Goal: Task Accomplishment & Management: Complete application form

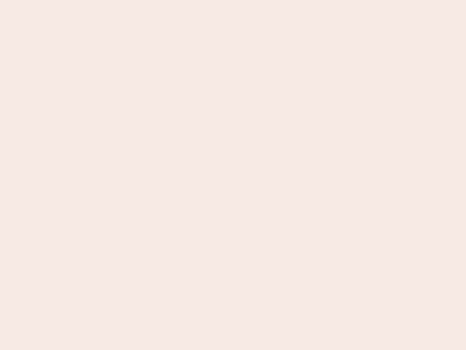
click at [233, 175] on nb-app "Almost there Thank you for registering for Newbook. Your account is under revie…" at bounding box center [233, 175] width 466 height 350
click at [233, 0] on nb-app "Almost there Thank you for registering for Newbook. Your account is under revie…" at bounding box center [233, 175] width 466 height 350
click at [249, 0] on nb-app "Almost there Thank you for registering for Newbook. Your account is under revie…" at bounding box center [233, 175] width 466 height 350
click at [233, 175] on nb-app "Almost there Thank you for registering for Newbook. Your account is under revie…" at bounding box center [233, 175] width 466 height 350
click at [233, 0] on nb-app "Almost there Thank you for registering for Newbook. Your account is under revie…" at bounding box center [233, 175] width 466 height 350
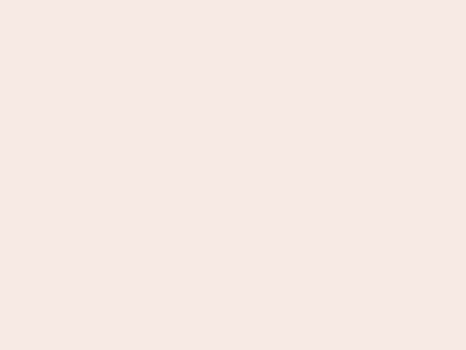
click at [163, 0] on nb-app "Almost there Thank you for registering for Newbook. Your account is under revie…" at bounding box center [233, 175] width 466 height 350
click at [233, 175] on nb-app "Almost there Thank you for registering for Newbook. Your account is under revie…" at bounding box center [233, 175] width 466 height 350
click at [233, 0] on nb-app "Almost there Thank you for registering for Newbook. Your account is under revie…" at bounding box center [233, 175] width 466 height 350
click at [163, 0] on nb-app "Almost there Thank you for registering for Newbook. Your account is under revie…" at bounding box center [233, 175] width 466 height 350
click at [233, 175] on nb-app "Almost there Thank you for registering for Newbook. Your account is under revie…" at bounding box center [233, 175] width 466 height 350
